Goal: Transaction & Acquisition: Obtain resource

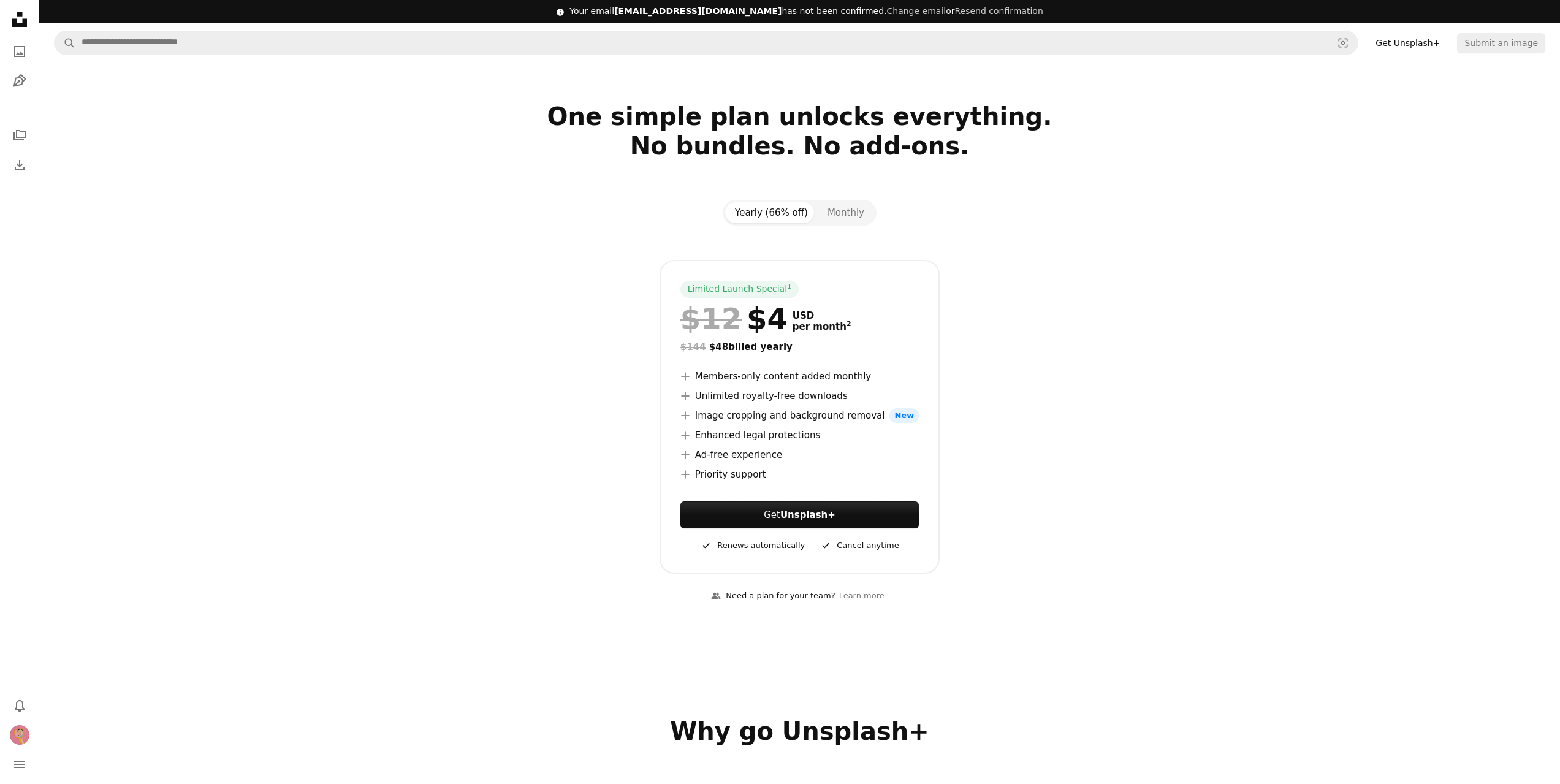
click at [15, 19] on icon at bounding box center [19, 19] width 14 height 14
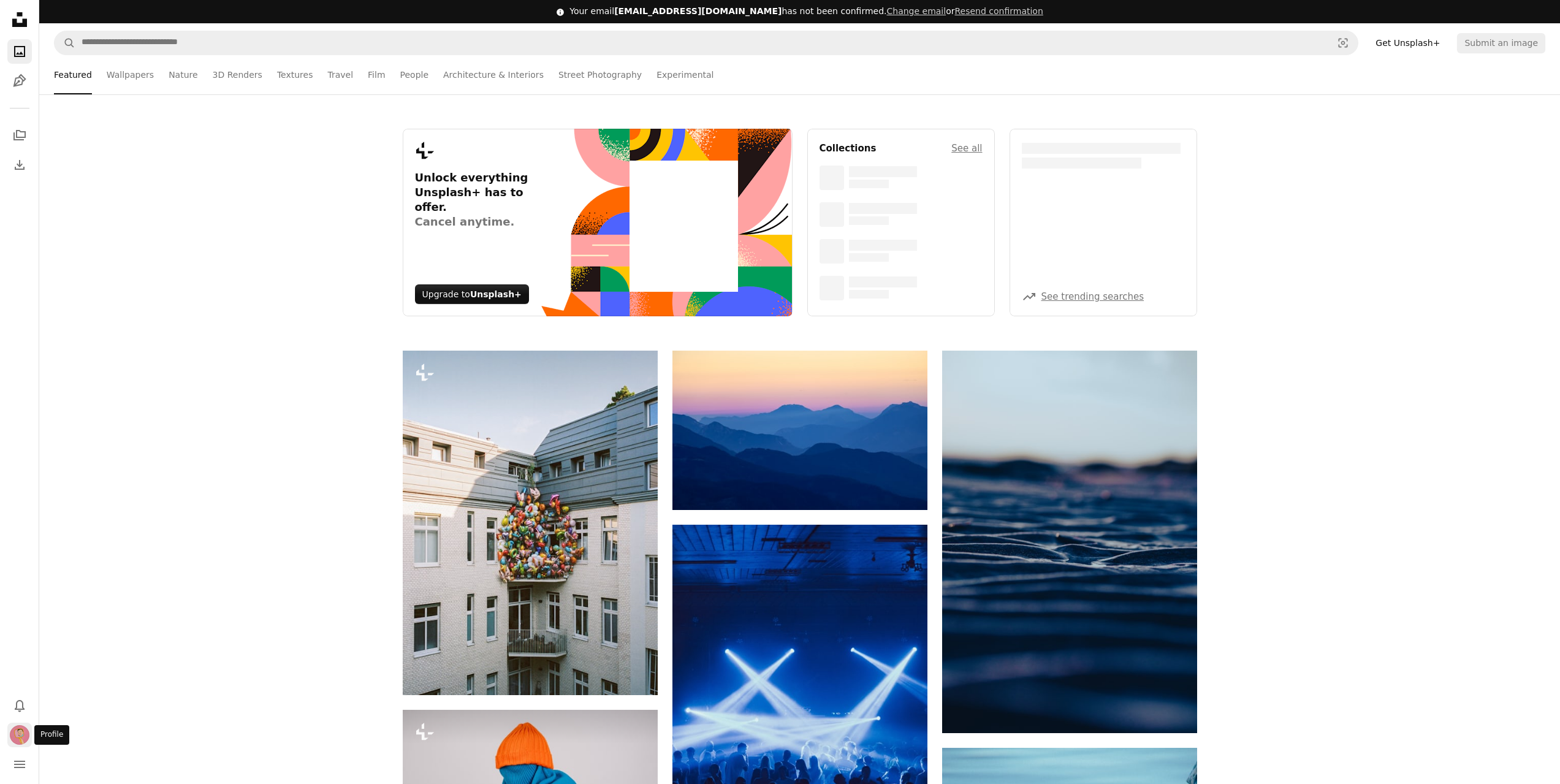
click at [14, 739] on img "Profile" at bounding box center [19, 734] width 19 height 19
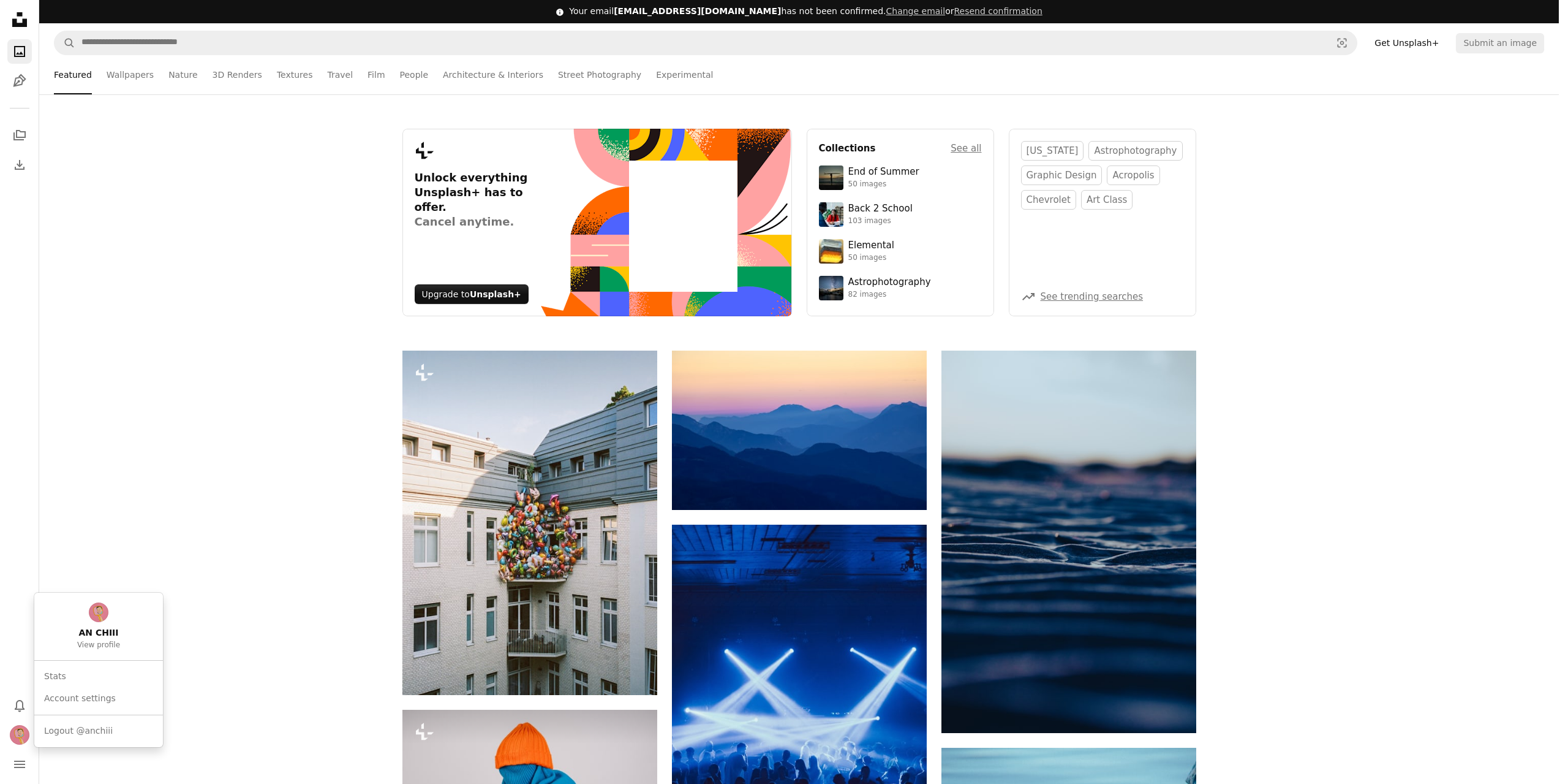
click at [406, 45] on body "Unsplash logo Unsplash Home A photo Pen Tool A stack of folders Download Photos…" at bounding box center [779, 392] width 1559 height 784
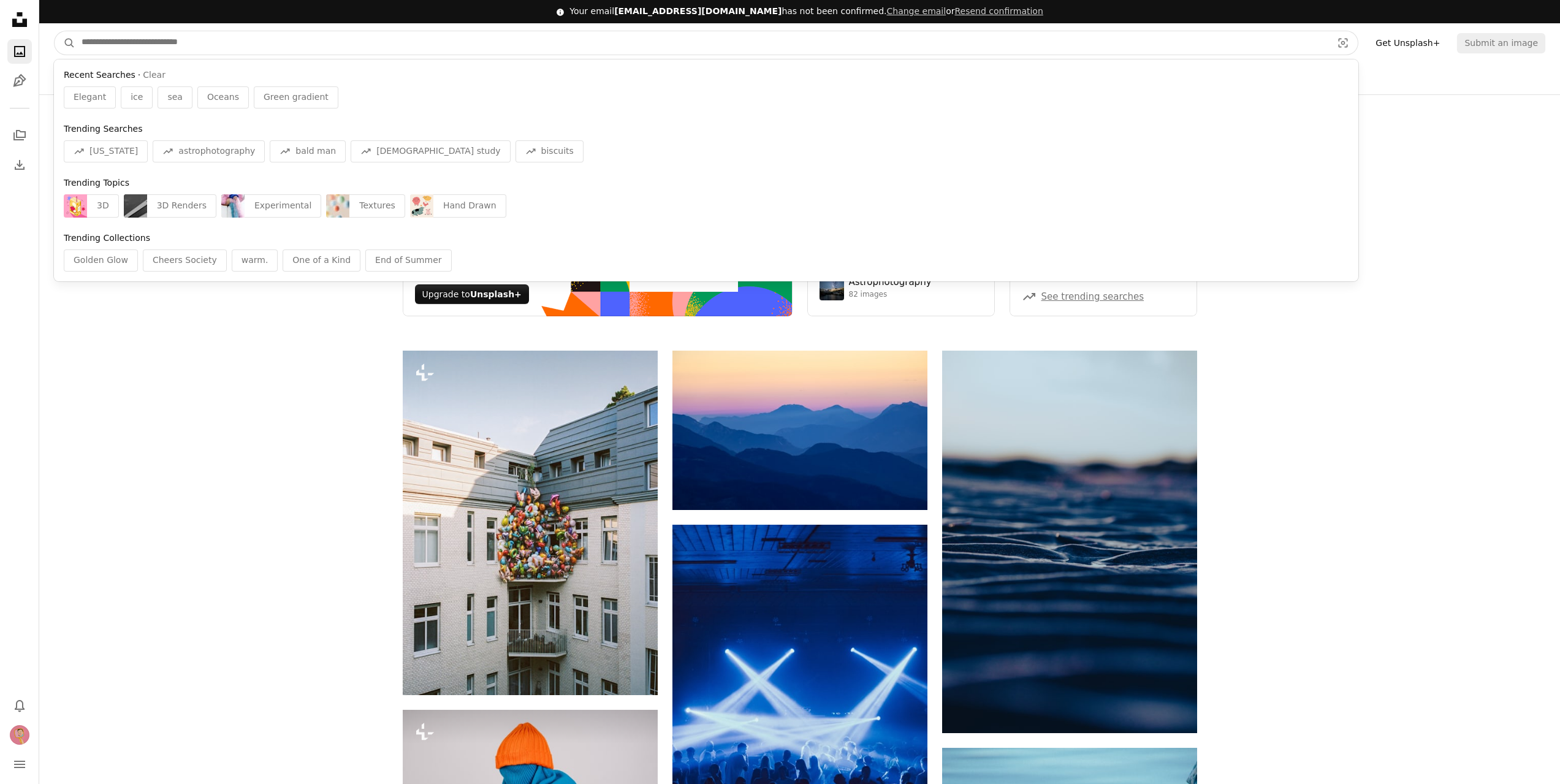
click at [398, 51] on input "Find visuals sitewide" at bounding box center [702, 42] width 1253 height 23
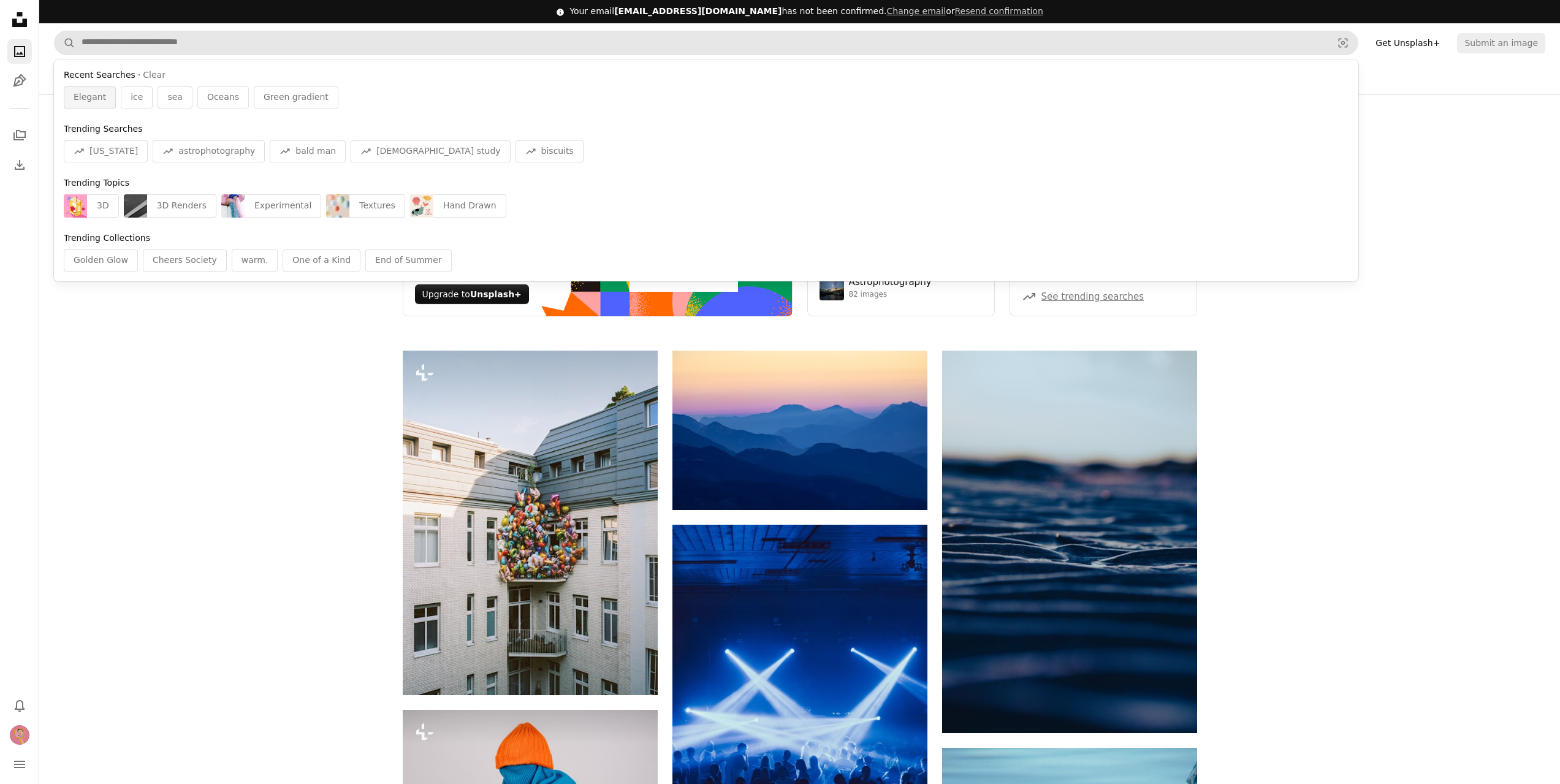
click at [102, 97] on span "Elegant" at bounding box center [89, 97] width 32 height 12
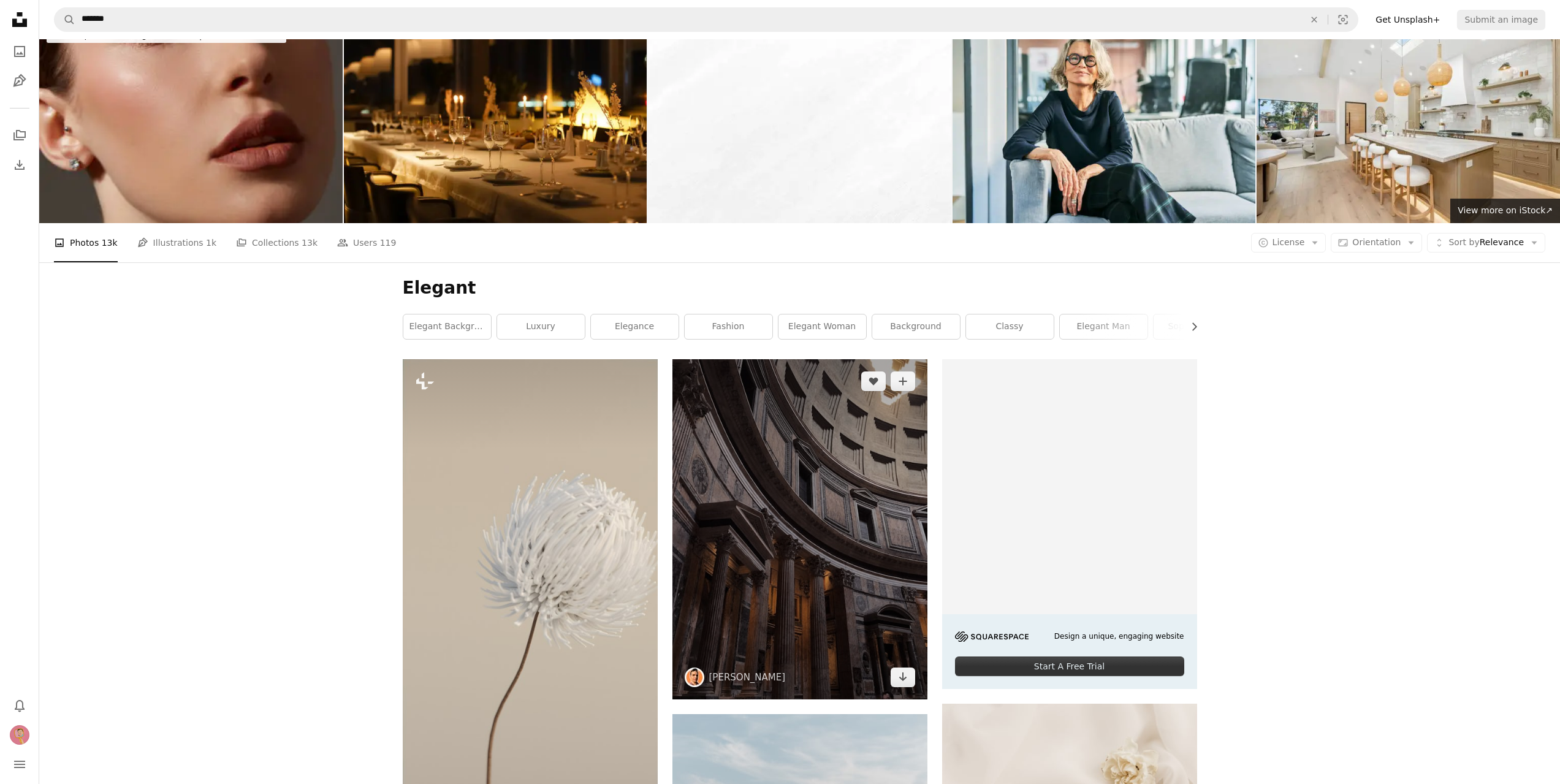
scroll to position [61, 0]
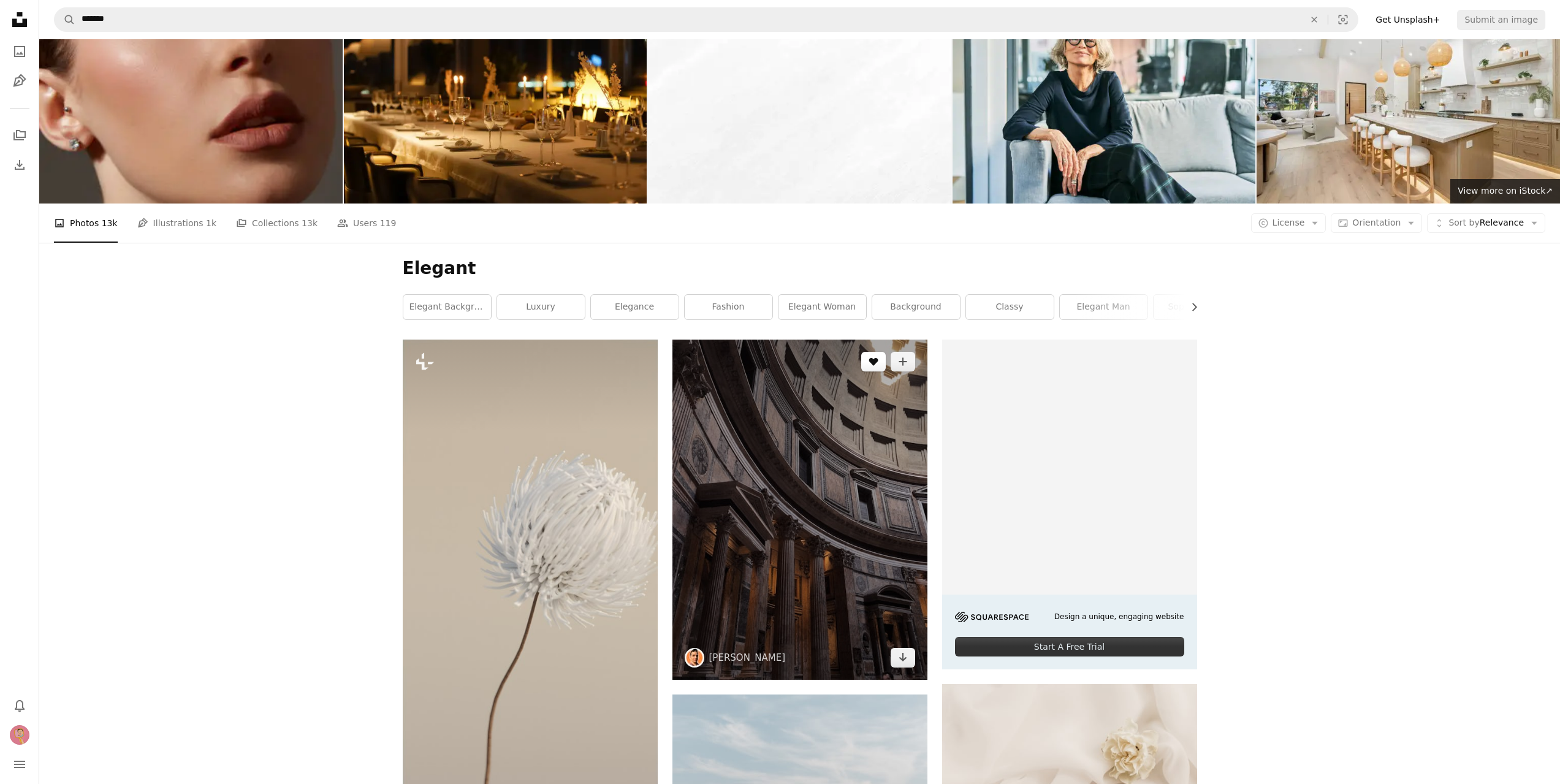
click at [875, 371] on button "A heart" at bounding box center [873, 361] width 24 height 19
click at [898, 364] on icon "A plus sign" at bounding box center [903, 361] width 10 height 10
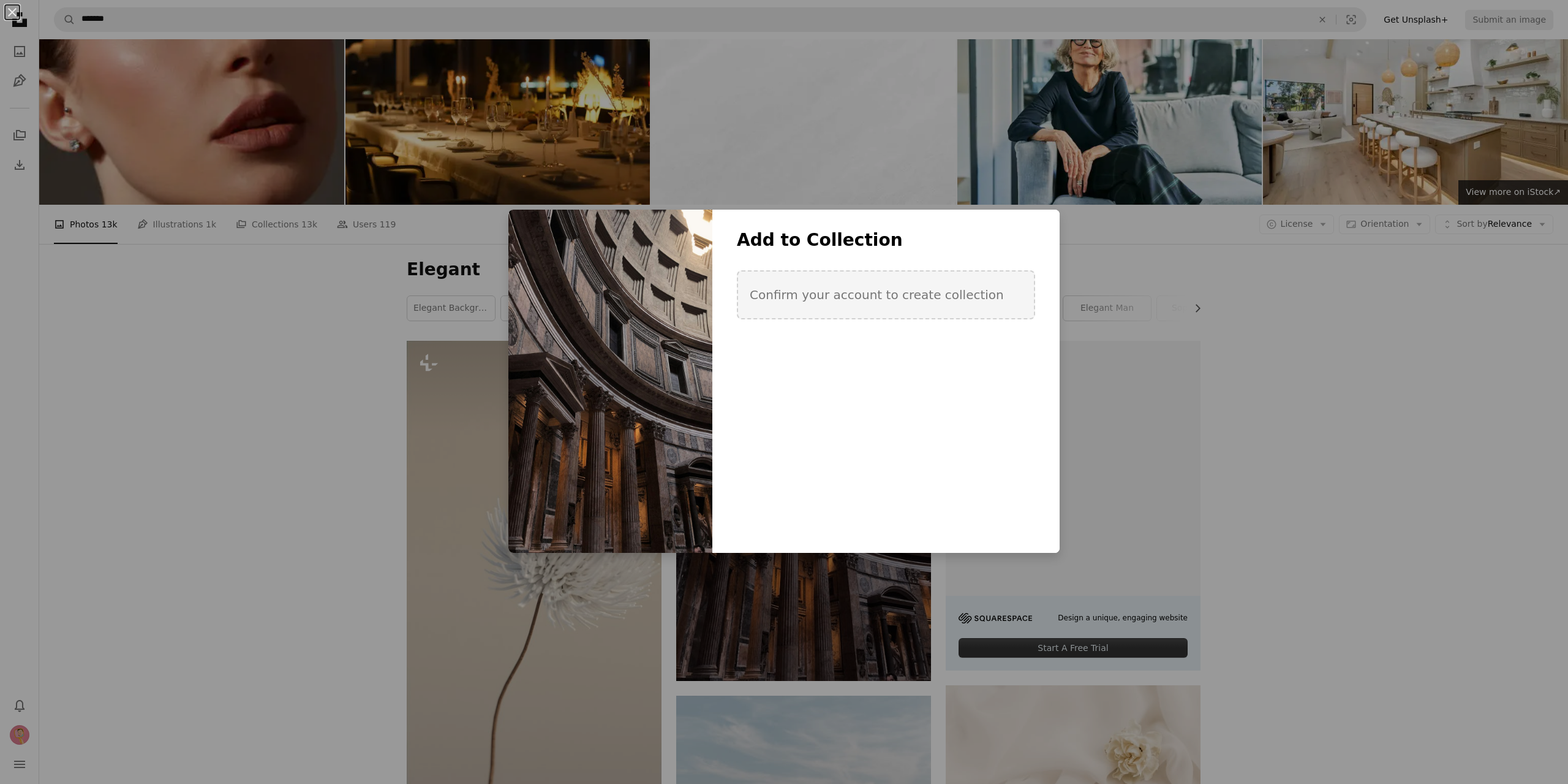
click at [1280, 342] on div "An X shape Add to Collection Confirm your account to create collection Create n…" at bounding box center [784, 392] width 1568 height 784
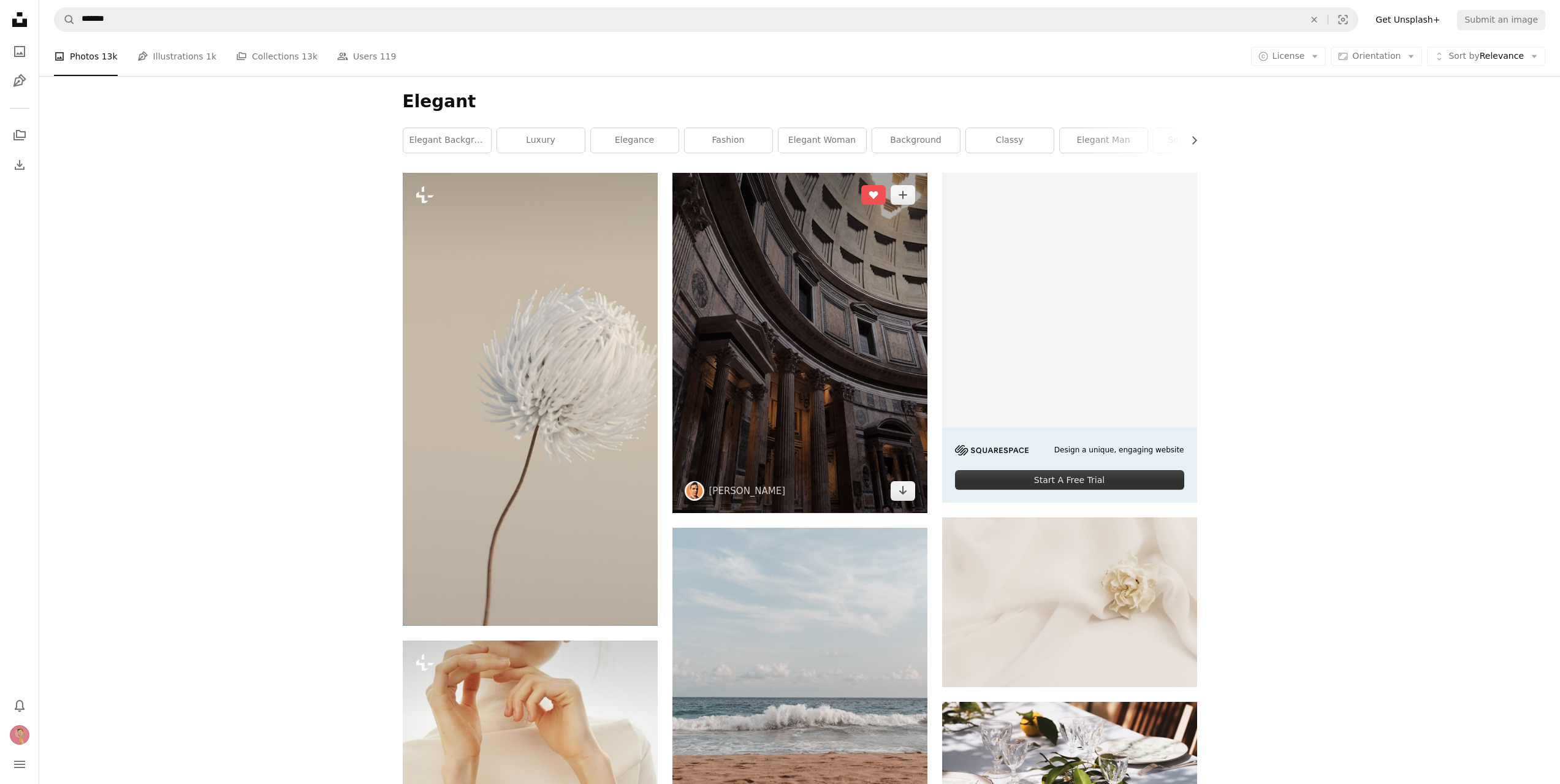
scroll to position [245, 0]
